Goal: Task Accomplishment & Management: Manage account settings

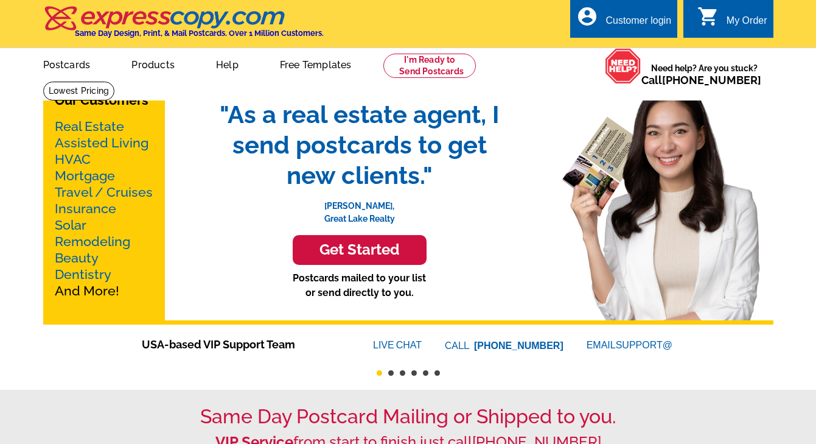
click at [651, 18] on div "Customer login" at bounding box center [639, 23] width 66 height 17
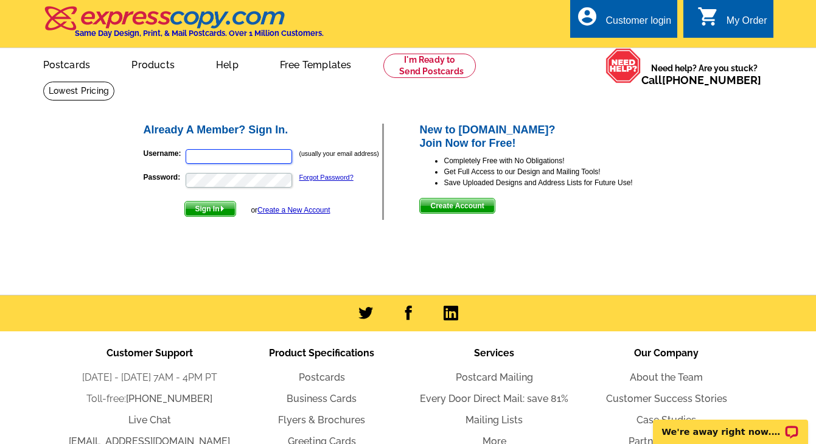
click at [236, 161] on input "Username:" at bounding box center [239, 156] width 107 height 15
type input "[EMAIL_ADDRESS][DOMAIN_NAME]"
click at [206, 212] on span "Sign In" at bounding box center [210, 208] width 51 height 15
